Goal: Task Accomplishment & Management: Use online tool/utility

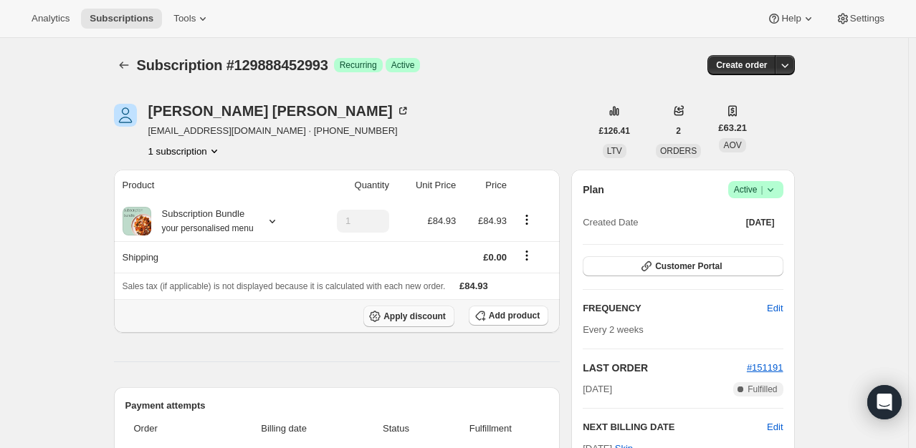
click at [424, 314] on span "Apply discount" at bounding box center [414, 316] width 62 height 11
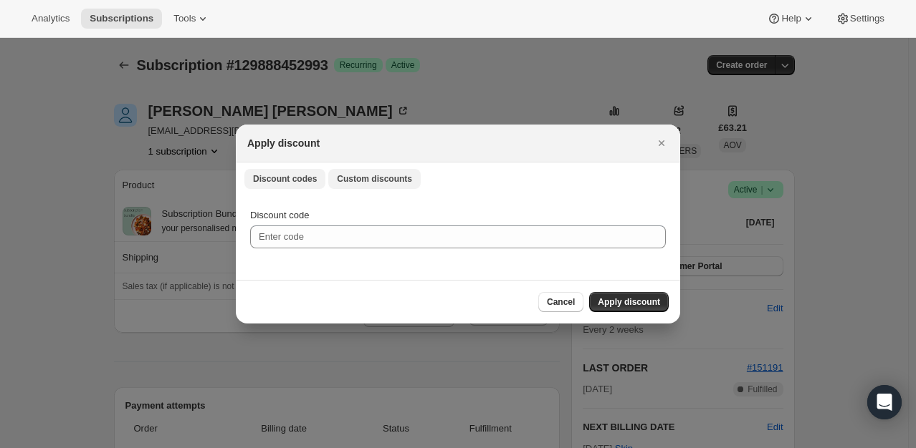
click at [368, 184] on span "Custom discounts" at bounding box center [374, 178] width 75 height 11
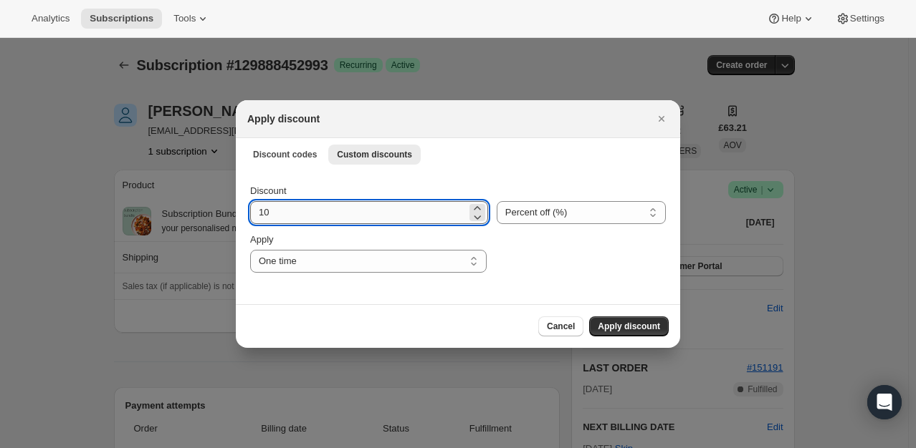
click at [327, 214] on input "10" at bounding box center [358, 212] width 216 height 23
type input "100"
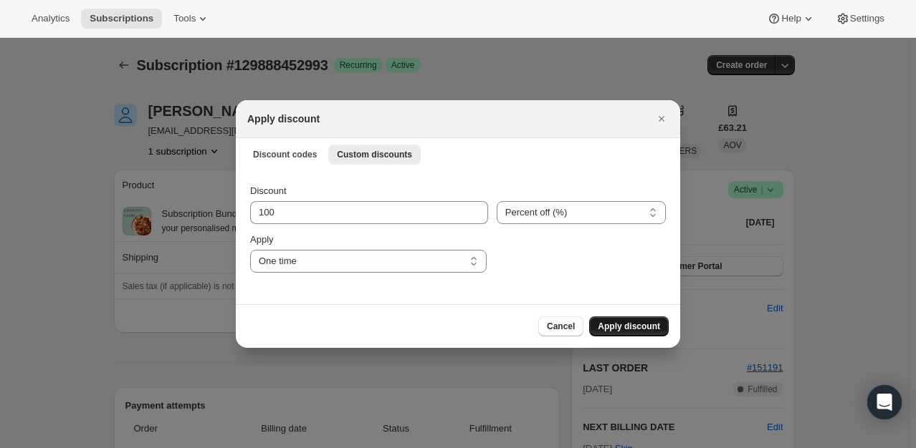
click at [630, 322] on span "Apply discount" at bounding box center [628, 326] width 62 height 11
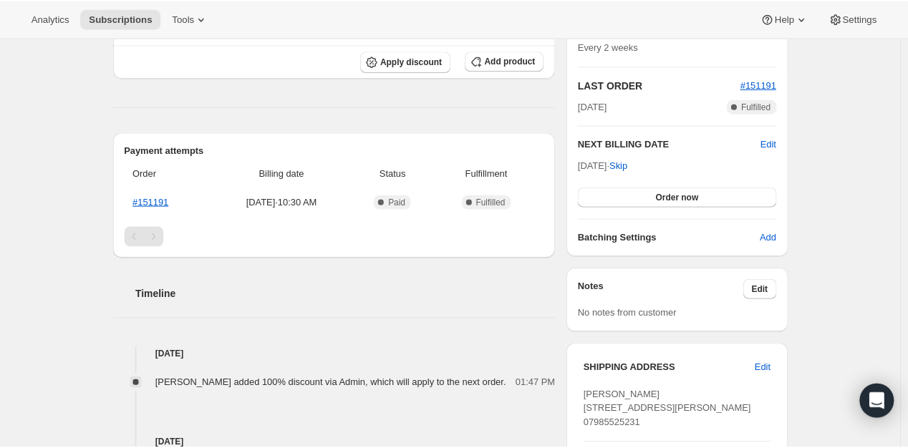
scroll to position [284, 0]
click at [671, 196] on span "Order now" at bounding box center [682, 196] width 43 height 11
click at [673, 196] on span "Click to confirm" at bounding box center [682, 196] width 65 height 11
